Goal: Information Seeking & Learning: Learn about a topic

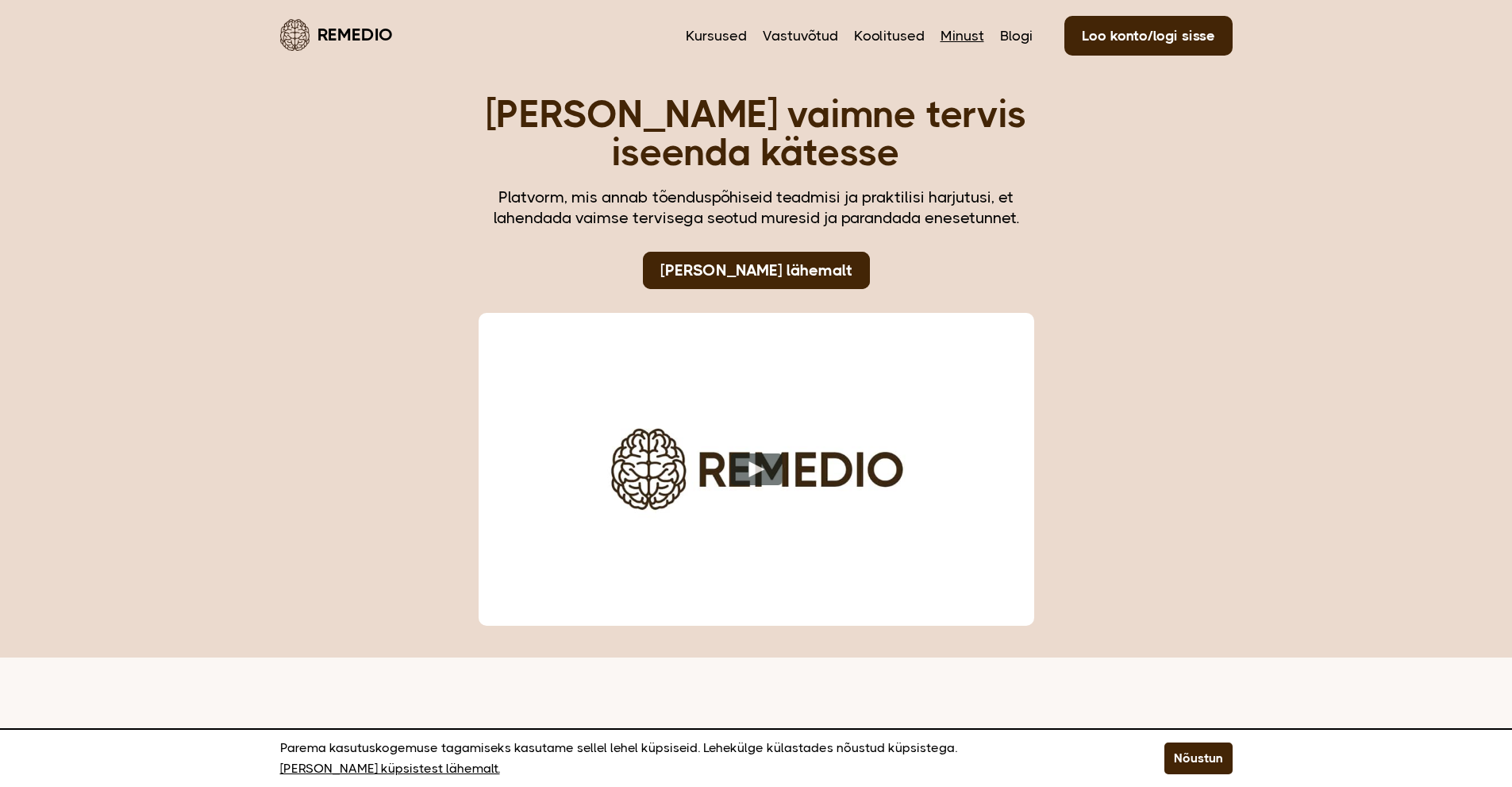
click at [955, 45] on link "Minust" at bounding box center [963, 35] width 44 height 21
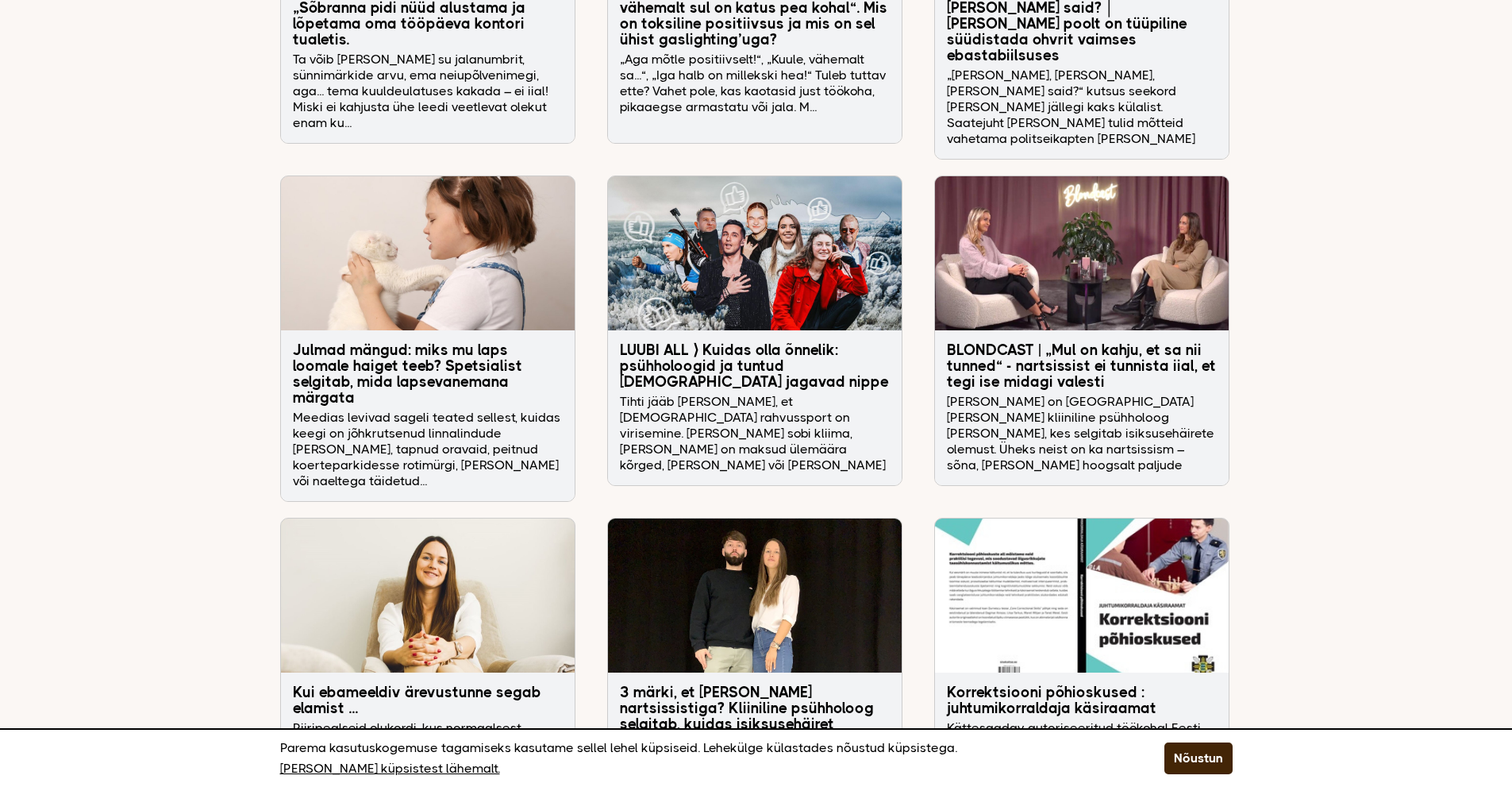
scroll to position [4445, 0]
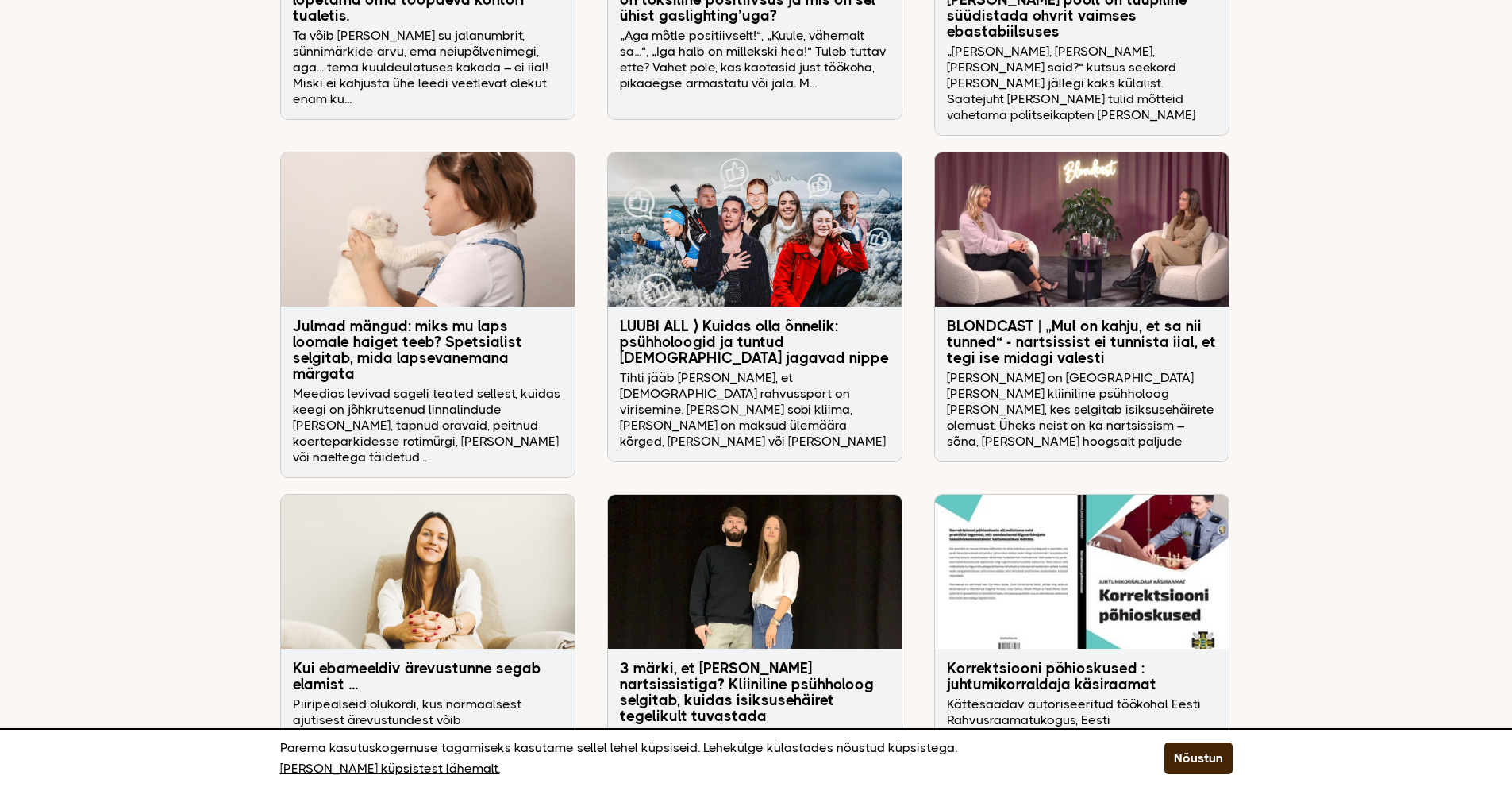
click at [757, 661] on h3 "3 märki, et elad koos nartsissistiga? Kliiniline psühholoog selgitab, kuidas is…" at bounding box center [754, 692] width 270 height 64
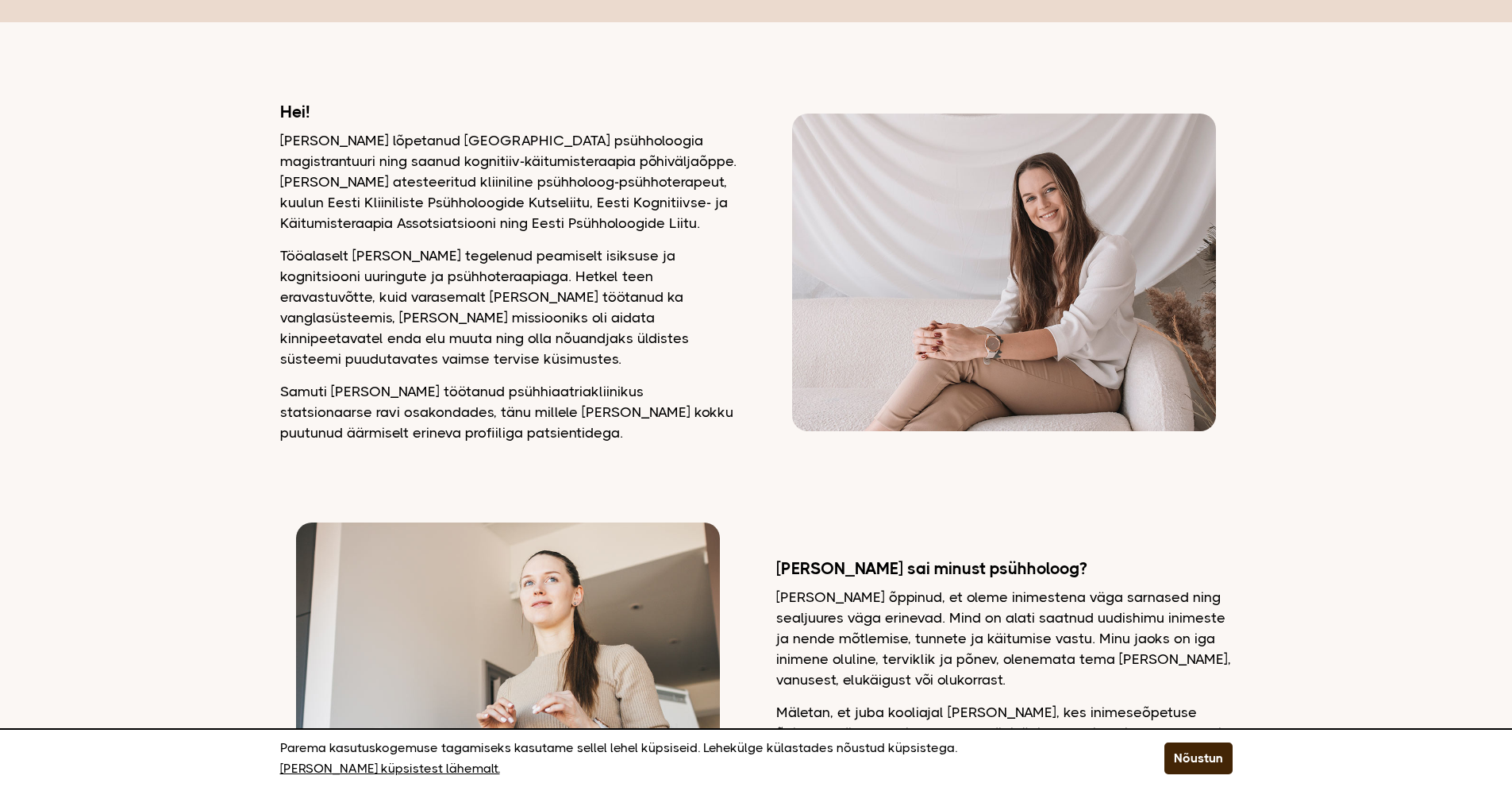
scroll to position [0, 0]
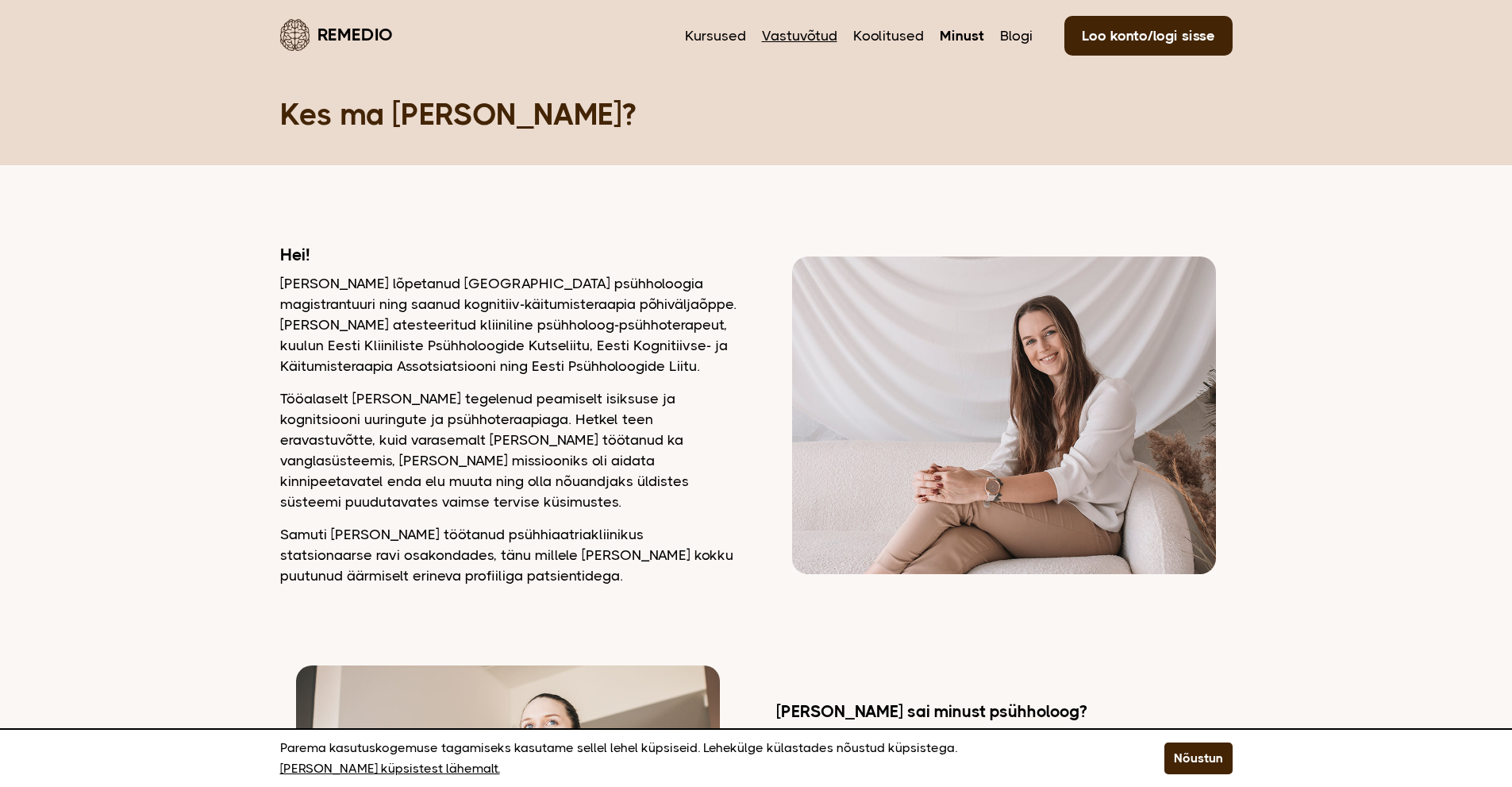
click at [814, 35] on link "Vastuvõtud" at bounding box center [800, 35] width 76 height 21
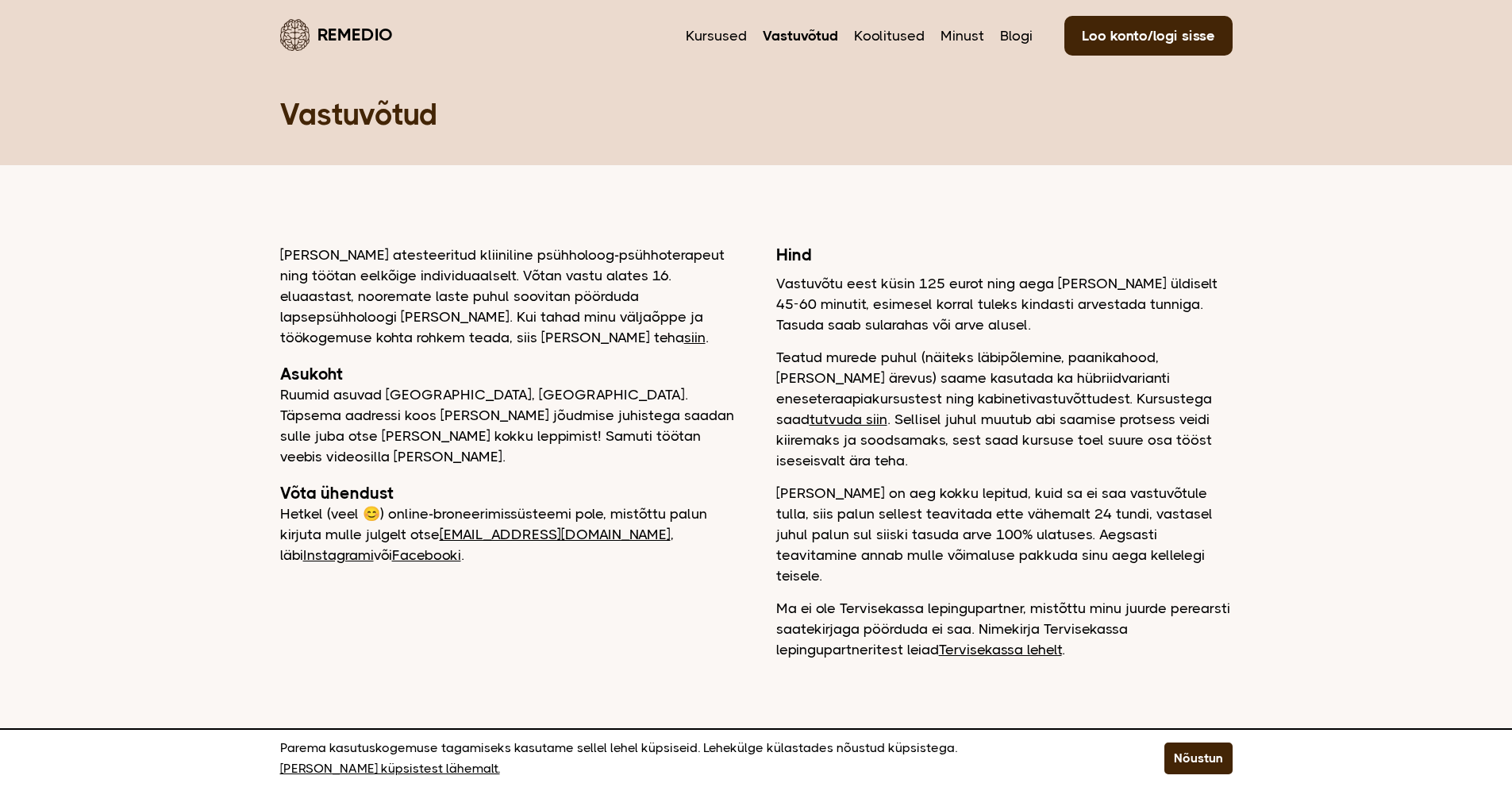
click at [888, 411] on link "tutvuda siin" at bounding box center [849, 419] width 78 height 15
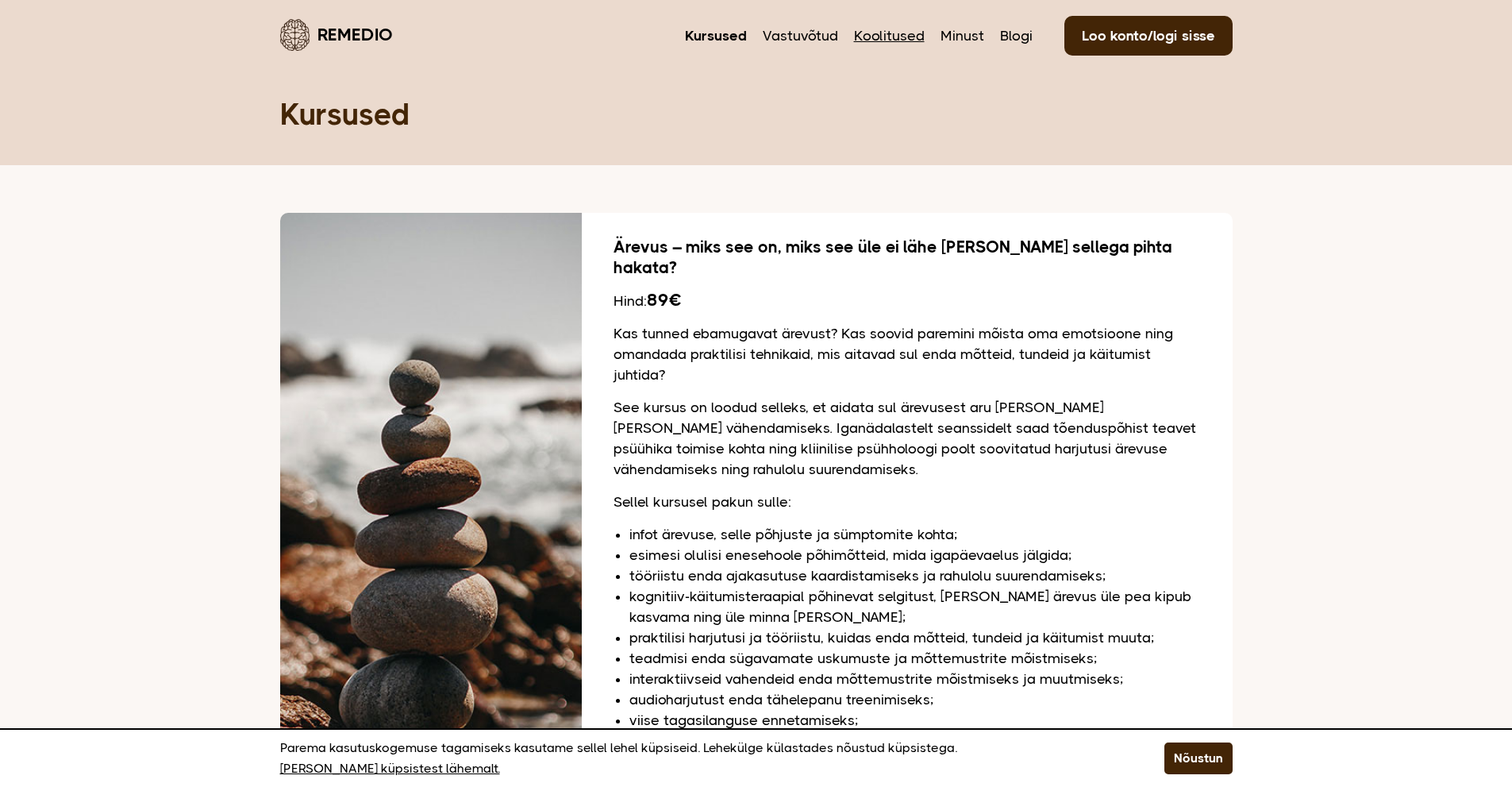
click at [900, 38] on link "Koolitused" at bounding box center [890, 35] width 71 height 21
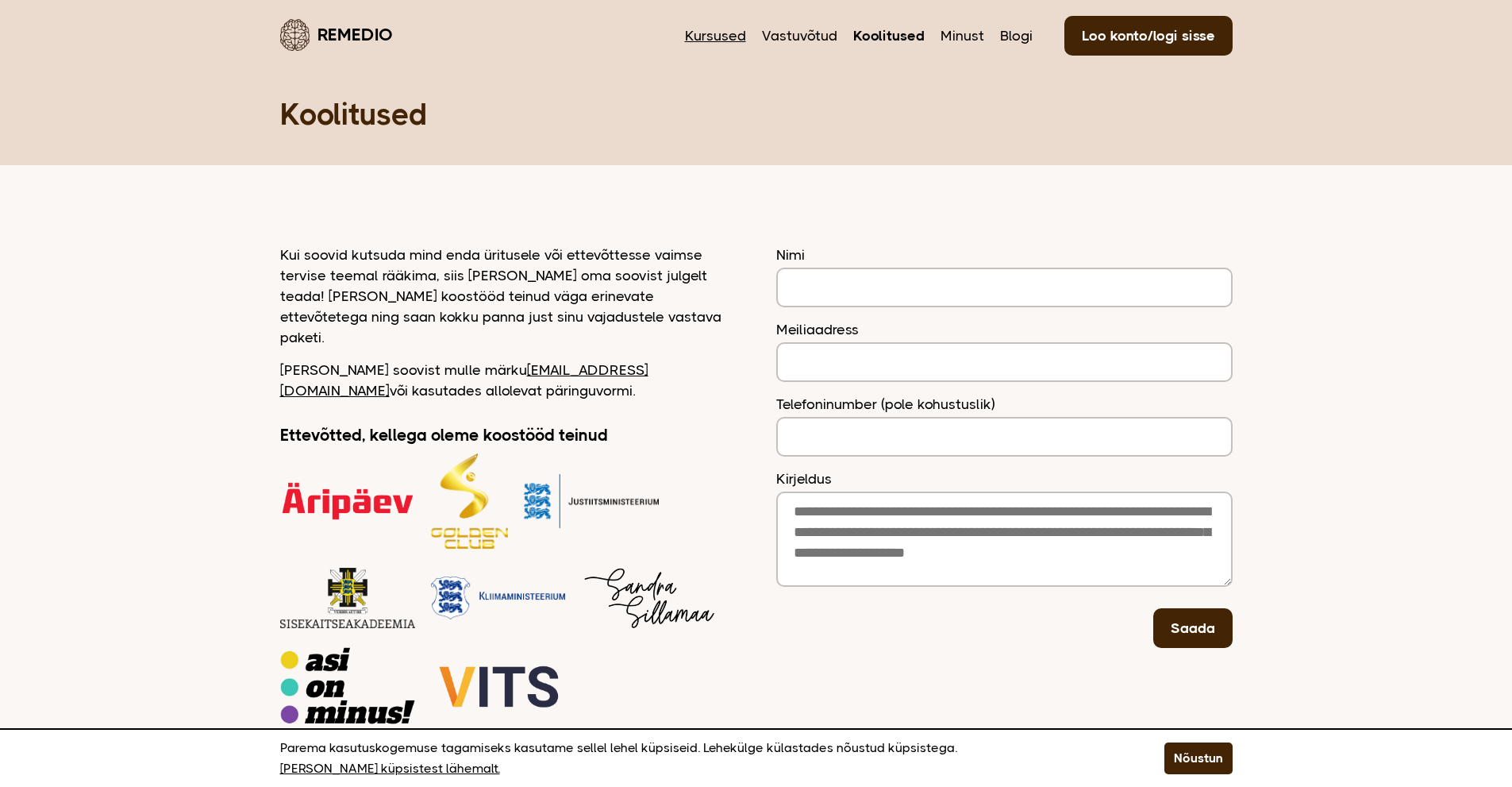
click at [709, 35] on link "Kursused" at bounding box center [715, 35] width 61 height 21
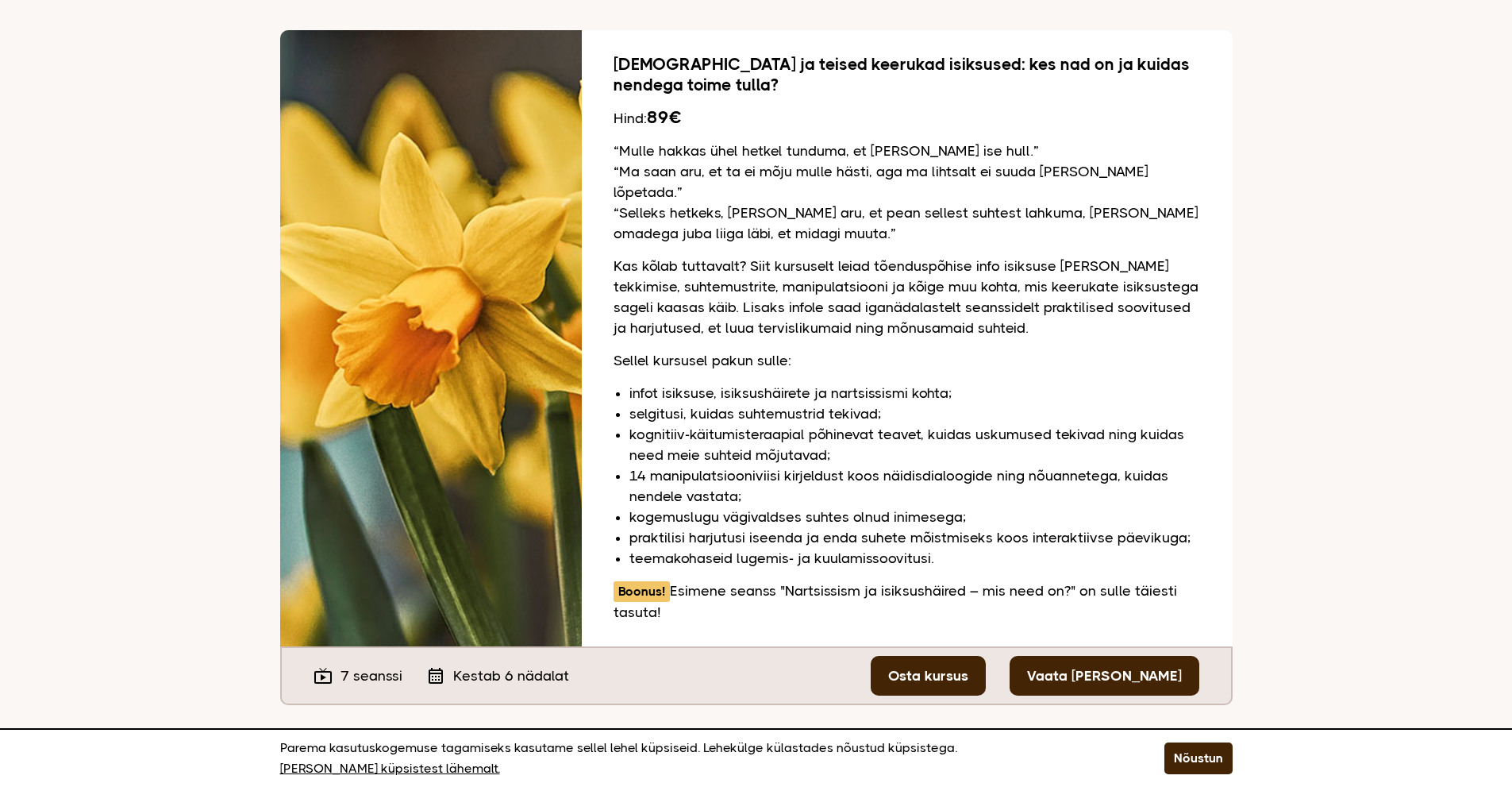
scroll to position [953, 0]
